Goal: Task Accomplishment & Management: Manage account settings

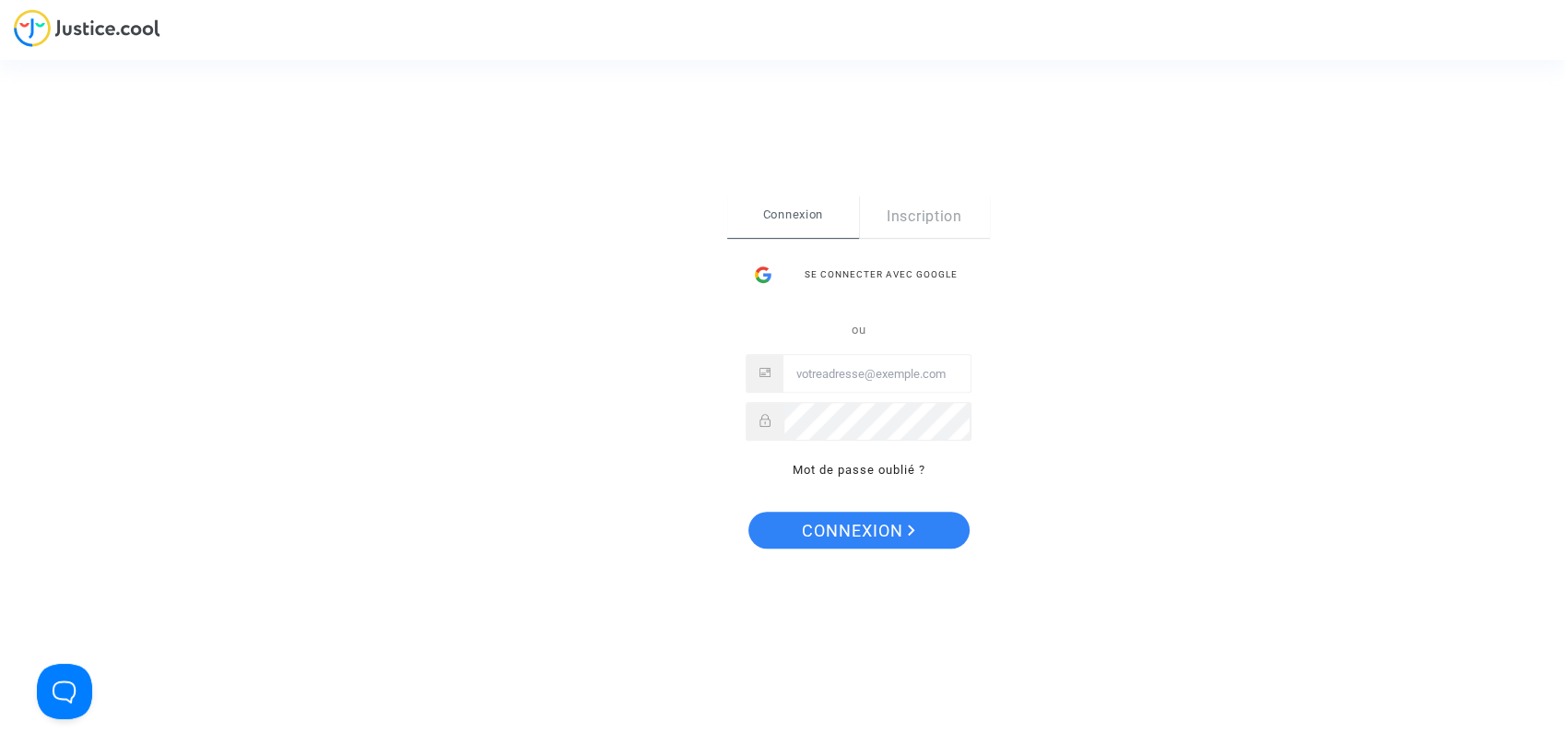
type input "[PERSON_NAME][EMAIL_ADDRESS][DOMAIN_NAME]"
click at [841, 549] on div "Se connecter Connexion Inscription Se connecter avec Google ou [PERSON_NAME][EM…" at bounding box center [858, 377] width 263 height 365
click at [840, 540] on span "Connexion" at bounding box center [858, 531] width 113 height 39
